Goal: Obtain resource: Download file/media

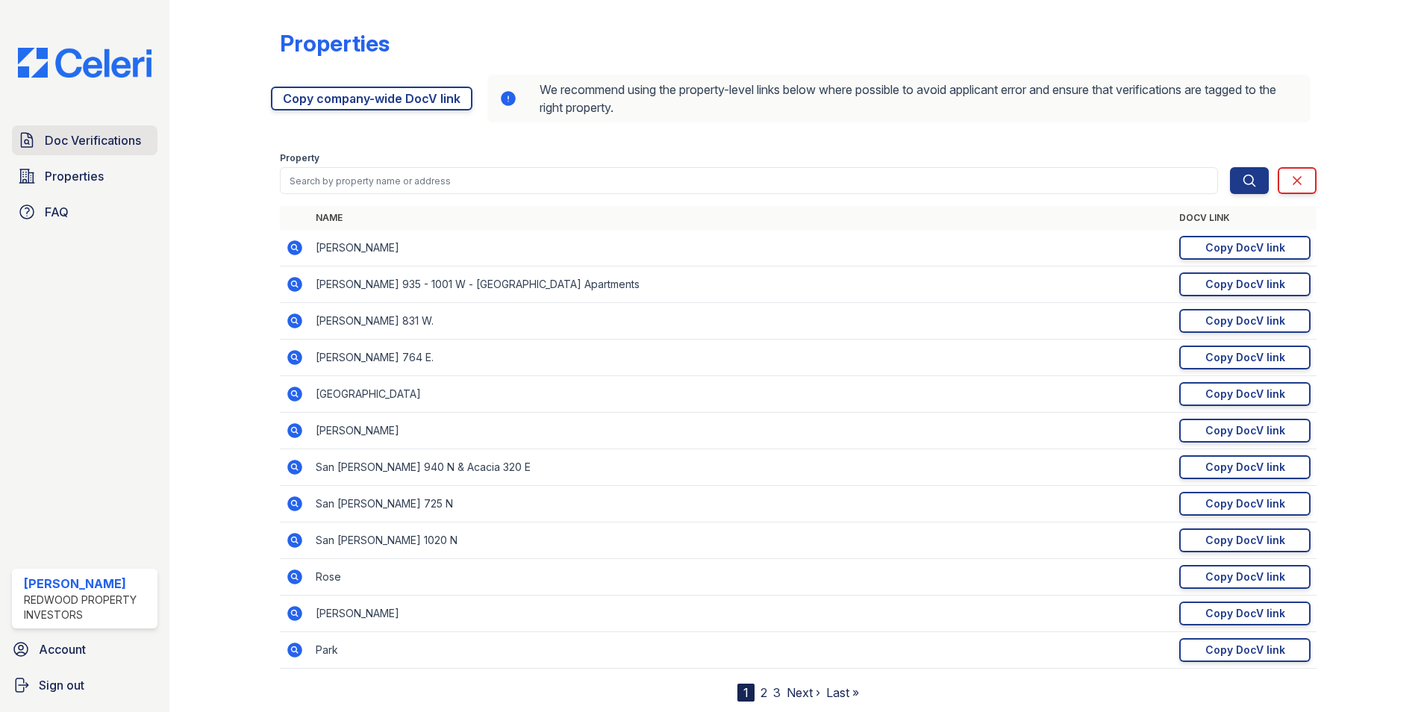
click at [117, 142] on span "Doc Verifications" at bounding box center [93, 140] width 96 height 18
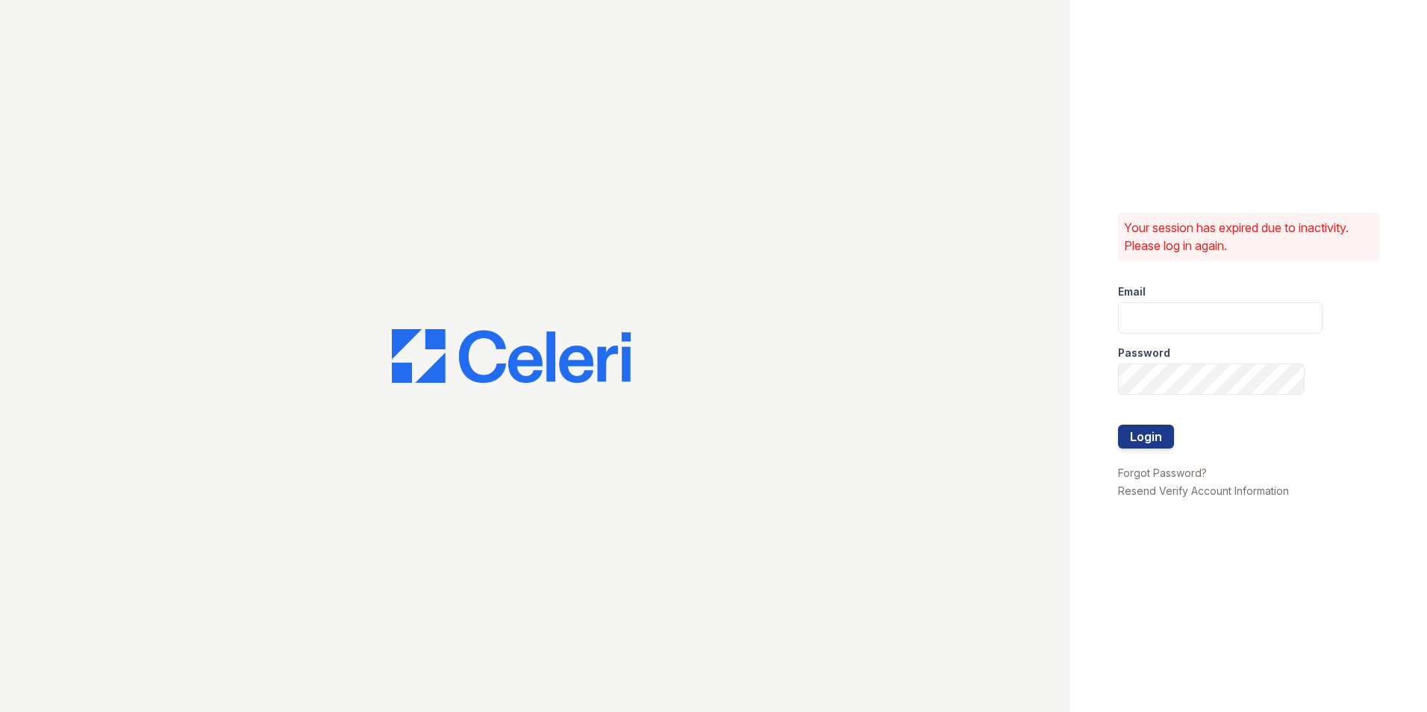
type input "[PERSON_NAME][EMAIL_ADDRESS][DOMAIN_NAME]"
click at [1154, 433] on button "Login" at bounding box center [1146, 437] width 56 height 24
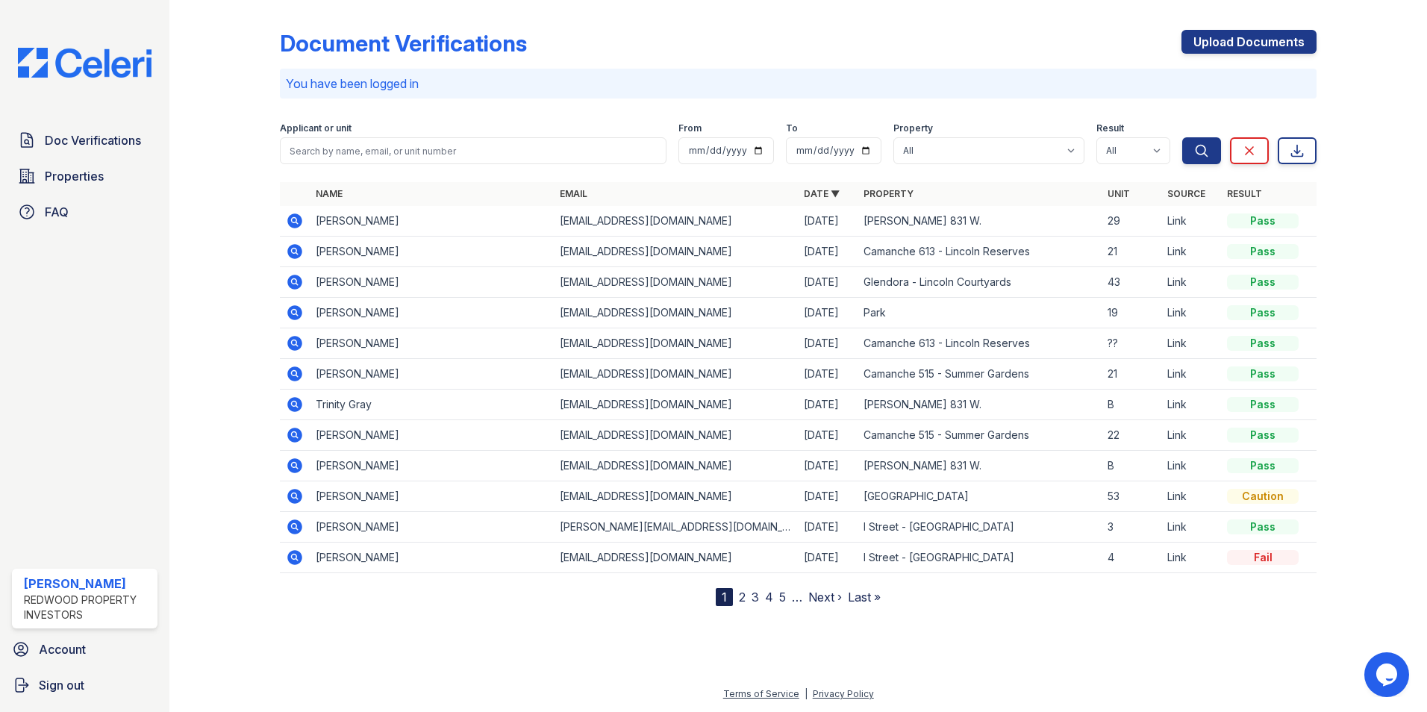
click at [293, 216] on icon at bounding box center [294, 220] width 15 height 15
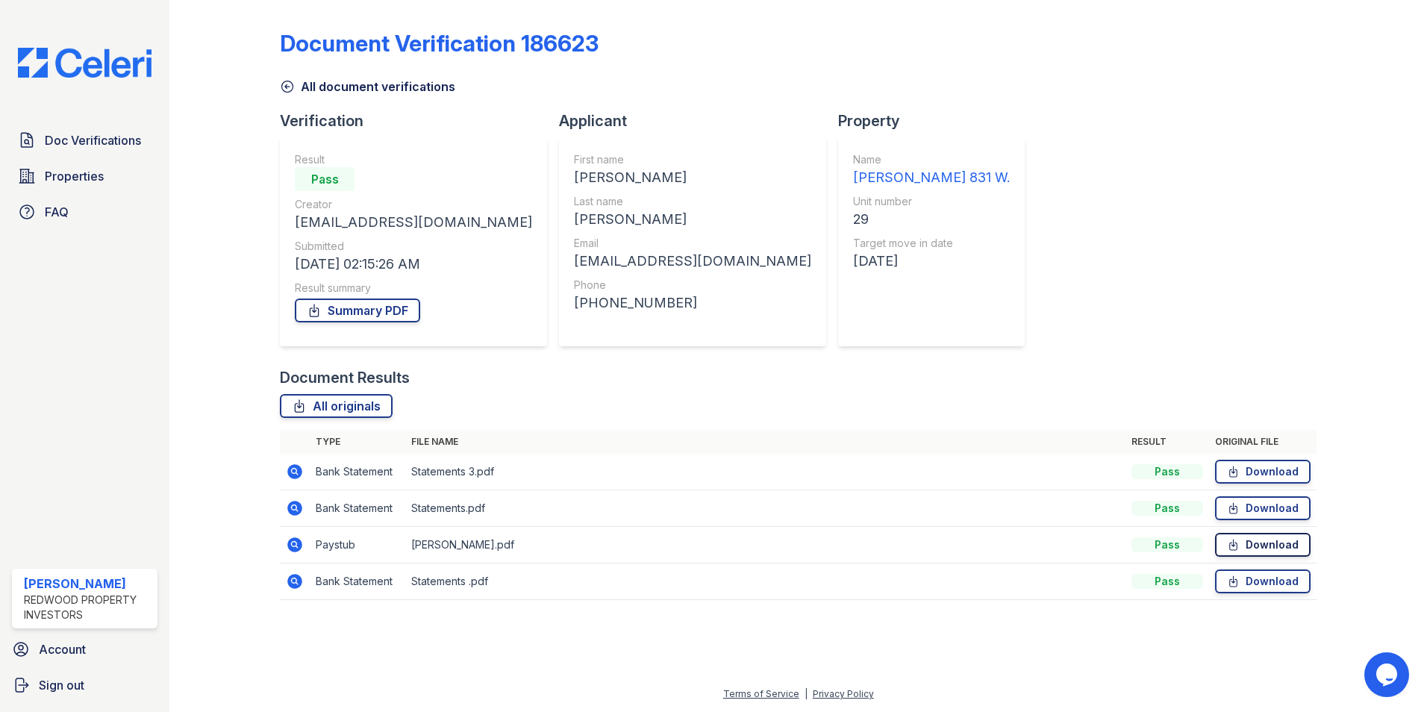
click at [1249, 540] on link "Download" at bounding box center [1263, 545] width 96 height 24
click at [299, 472] on icon at bounding box center [294, 471] width 15 height 15
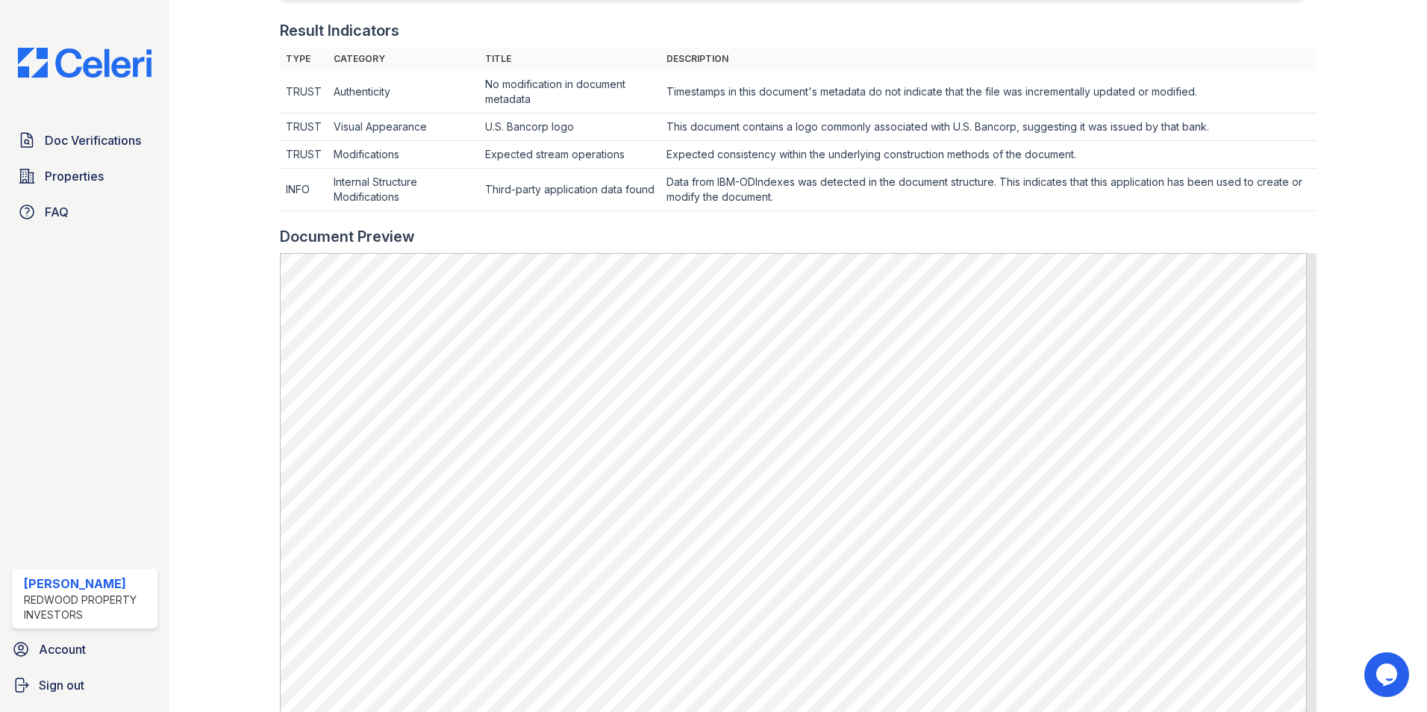
scroll to position [448, 0]
